Goal: Obtain resource: Obtain resource

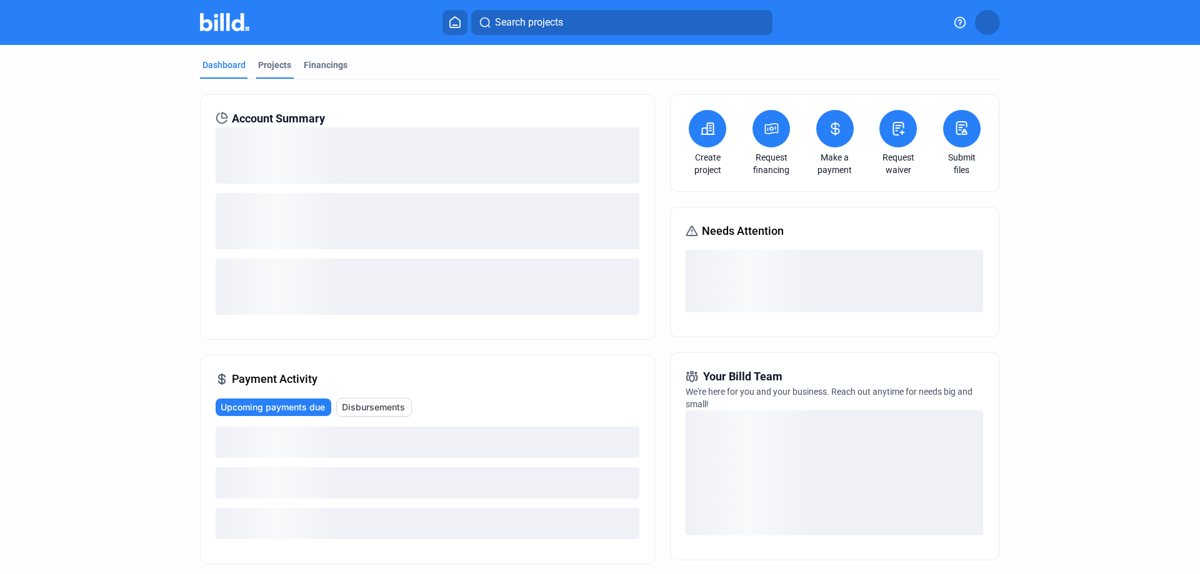
click at [278, 66] on div "Projects" at bounding box center [274, 65] width 33 height 12
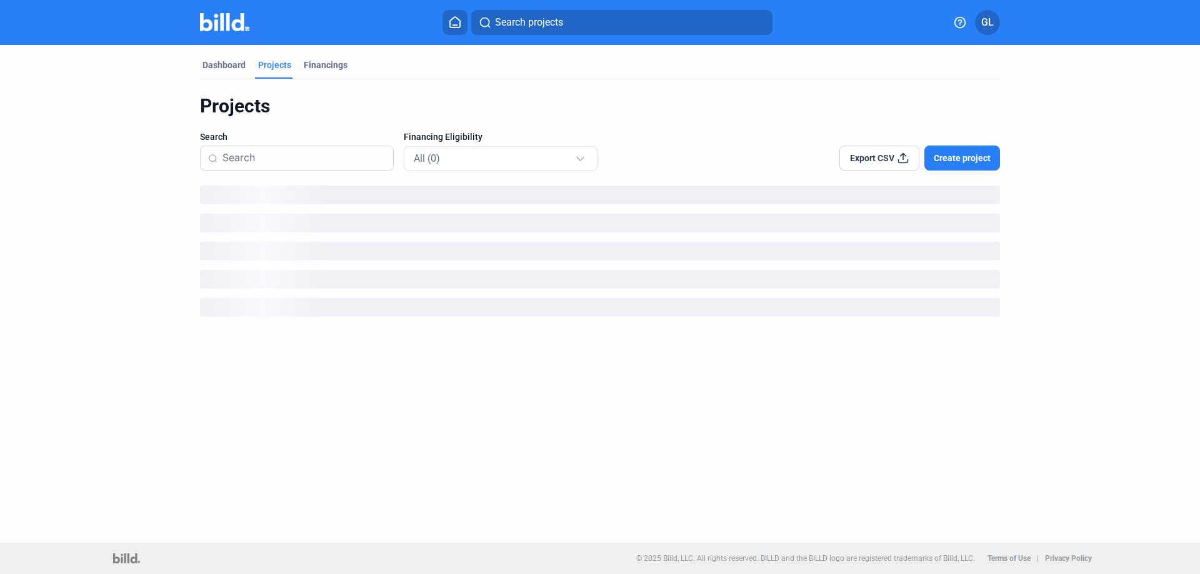
click at [271, 156] on input at bounding box center [303, 158] width 163 height 26
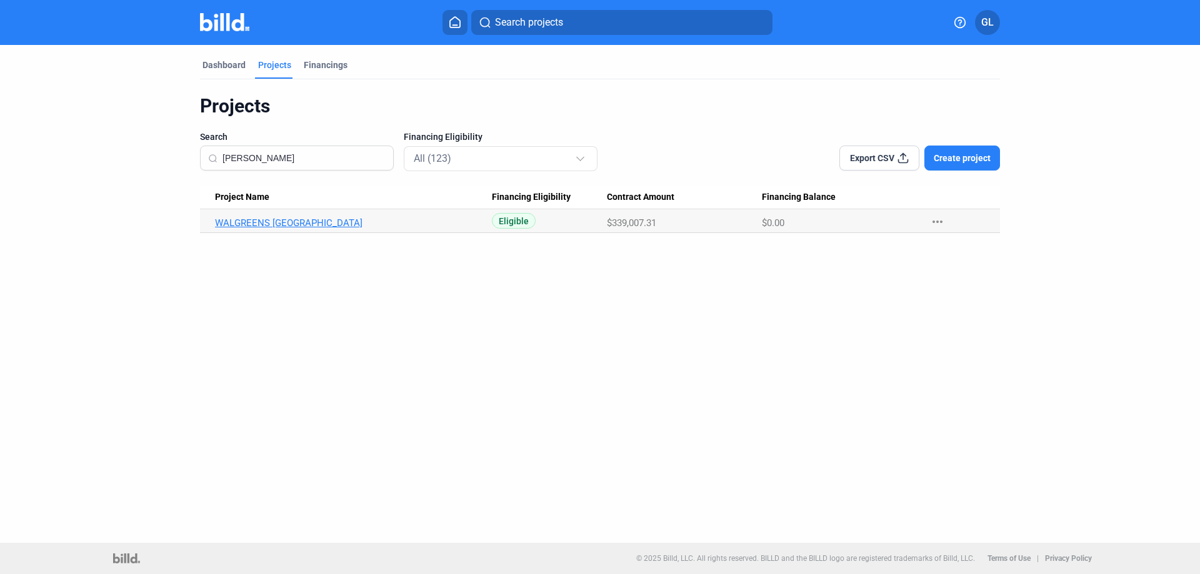
type input "[PERSON_NAME]"
click at [422, 221] on link "WALGREENS [GEOGRAPHIC_DATA]" at bounding box center [353, 222] width 277 height 11
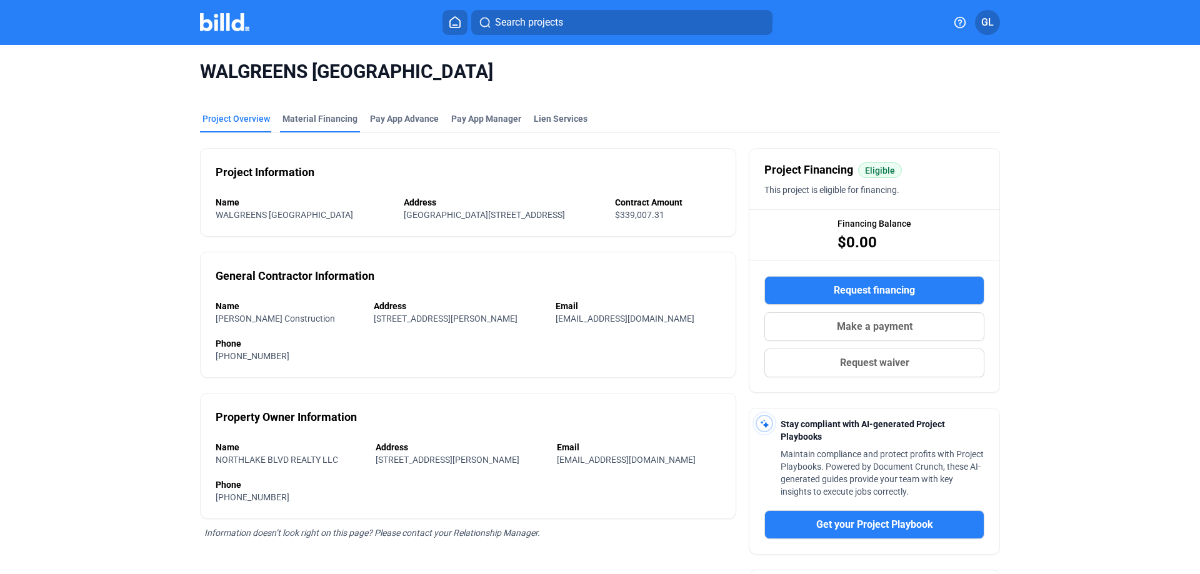
click at [312, 119] on div "Material Financing" at bounding box center [319, 118] width 75 height 12
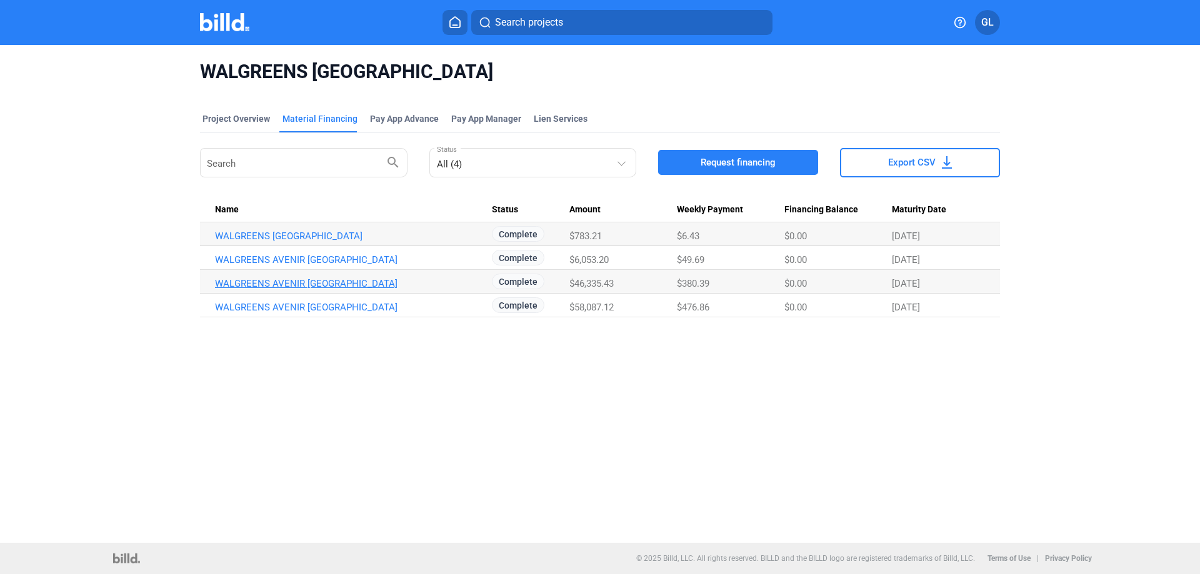
click at [433, 284] on link "WALGREENS AVENIR [GEOGRAPHIC_DATA]" at bounding box center [353, 283] width 277 height 11
click at [427, 302] on link "WALGREENS AVENIR [GEOGRAPHIC_DATA]" at bounding box center [353, 307] width 277 height 11
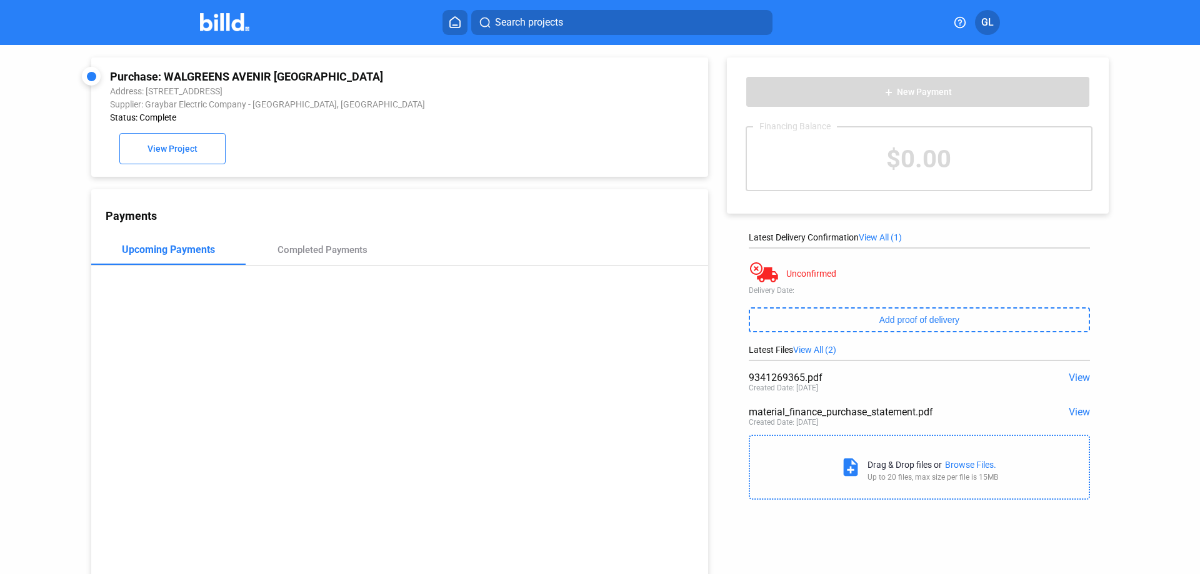
click at [1070, 379] on span "View" at bounding box center [1078, 378] width 21 height 12
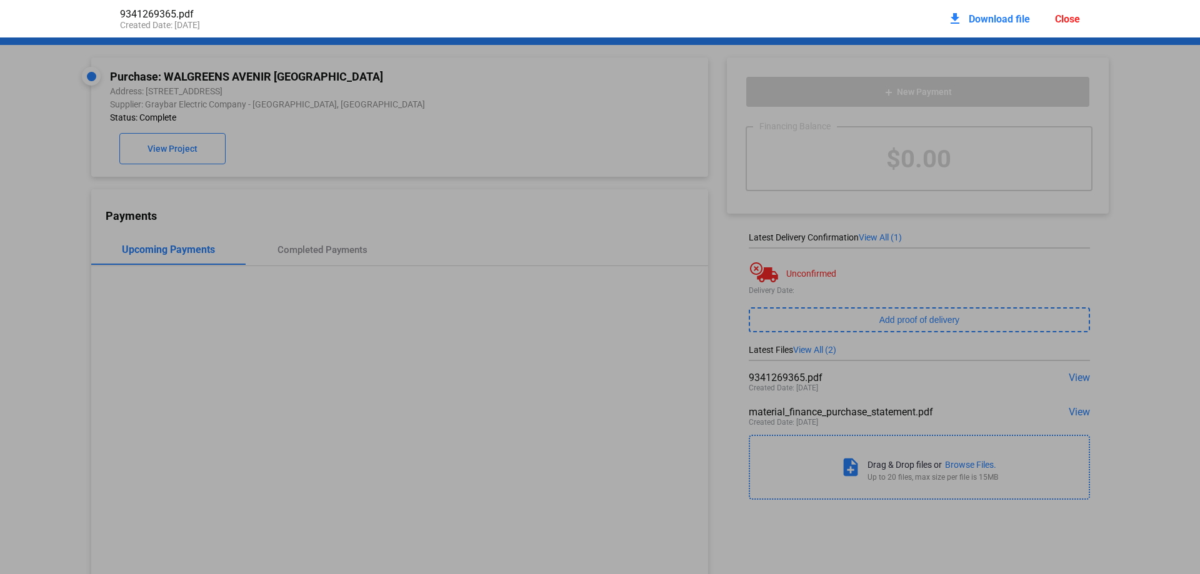
click at [1067, 19] on div "Close" at bounding box center [1067, 19] width 25 height 12
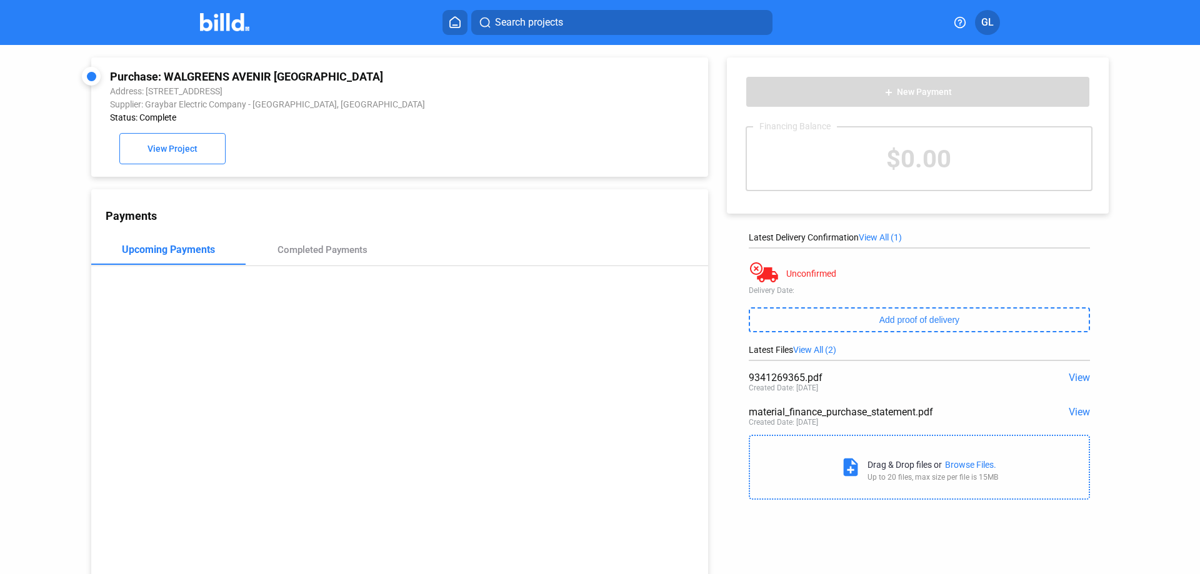
click at [1071, 376] on span "View" at bounding box center [1078, 378] width 21 height 12
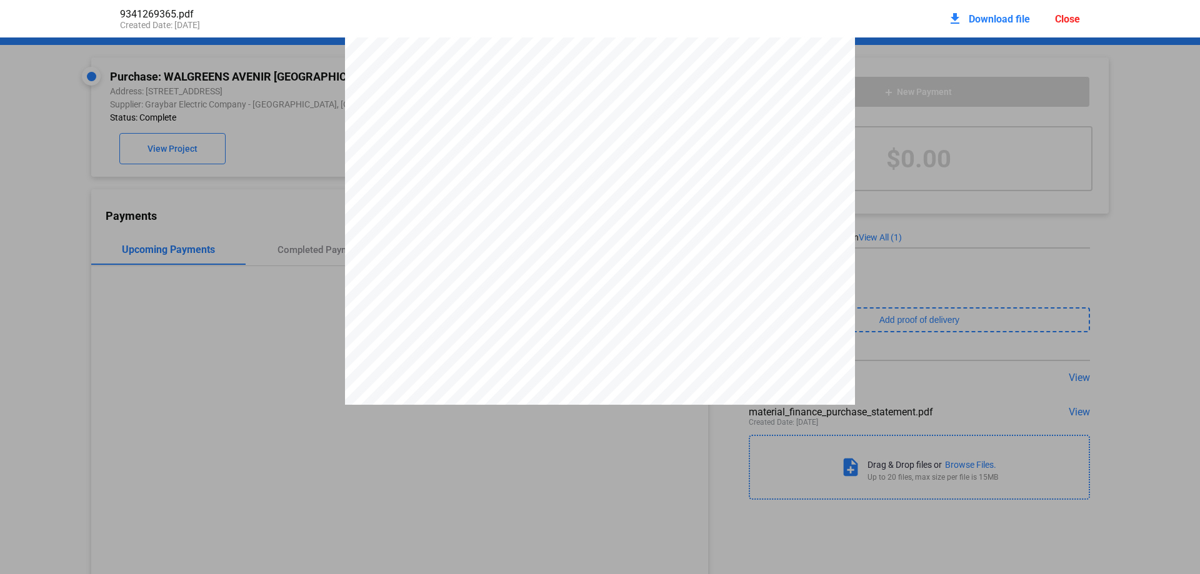
scroll to position [27, 0]
drag, startPoint x: 705, startPoint y: 98, endPoint x: 753, endPoint y: 98, distance: 48.1
click at [753, 97] on span "No: 9341269365" at bounding box center [723, 93] width 69 height 8
click at [1067, 18] on div "Close" at bounding box center [1067, 19] width 25 height 12
